Goal: Task Accomplishment & Management: Manage account settings

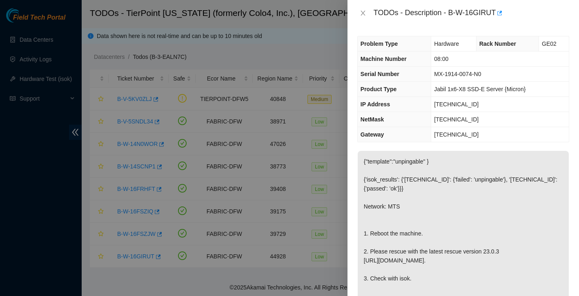
scroll to position [47, 0]
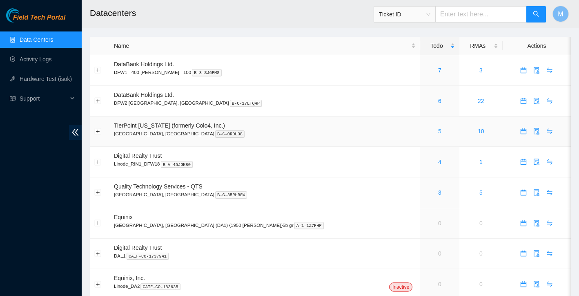
click at [438, 129] on link "5" at bounding box center [439, 131] width 3 height 7
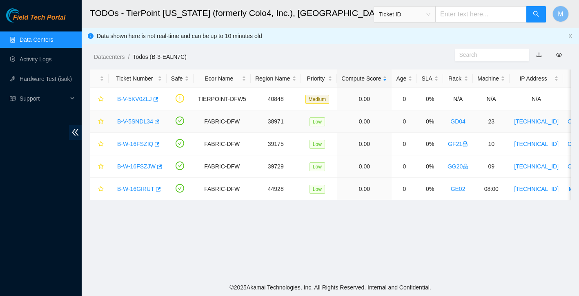
click at [153, 122] on link "B-V-5SNDL34" at bounding box center [135, 121] width 36 height 7
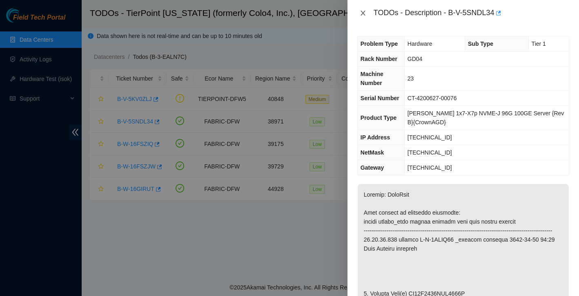
click at [366, 13] on icon "close" at bounding box center [363, 13] width 7 height 7
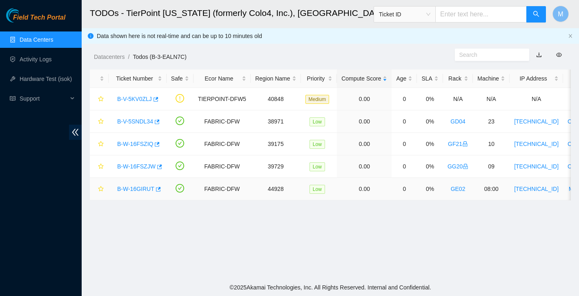
click at [146, 187] on link "B-W-16GIRUT" at bounding box center [135, 188] width 37 height 7
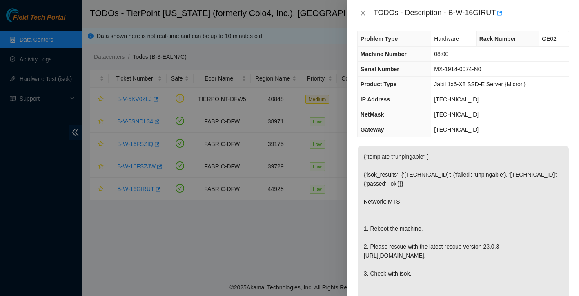
scroll to position [6, 0]
click at [361, 11] on icon "close" at bounding box center [363, 13] width 4 height 5
